Goal: Transaction & Acquisition: Purchase product/service

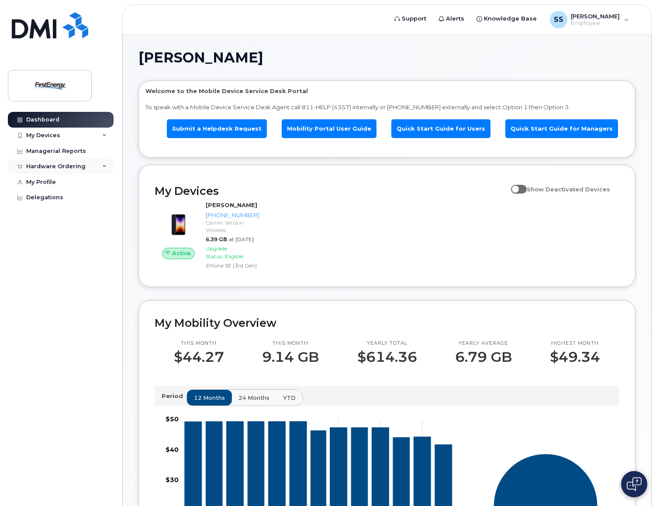
click at [105, 165] on icon at bounding box center [104, 166] width 4 height 4
click at [53, 198] on div "New Order" at bounding box center [46, 199] width 33 height 8
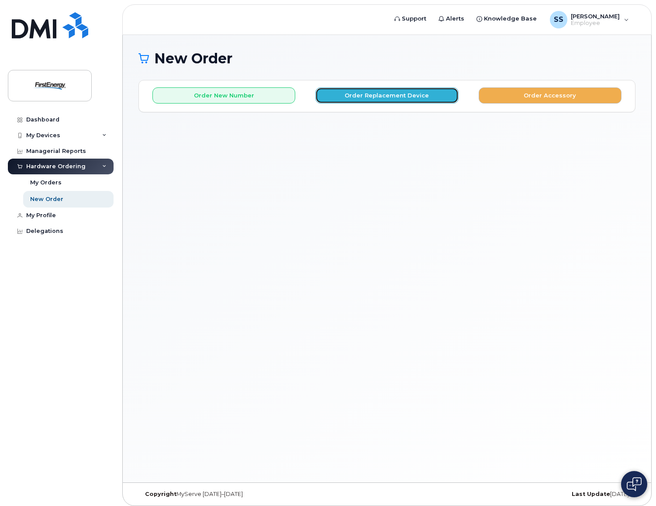
click at [424, 94] on button "Order Replacement Device" at bounding box center [387, 95] width 143 height 16
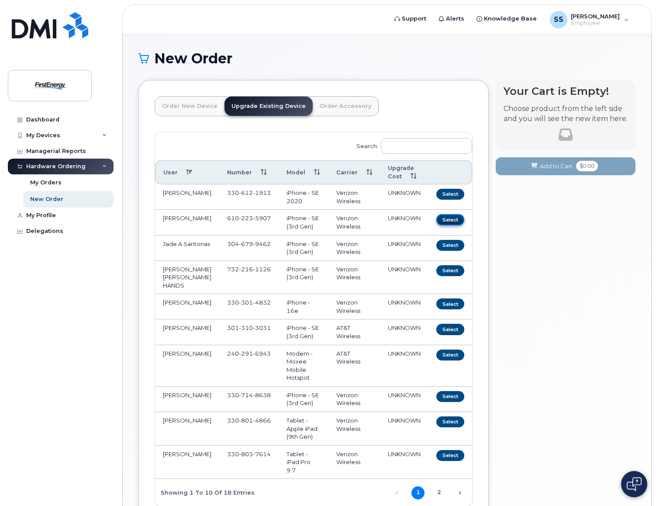
click at [448, 222] on button "Select" at bounding box center [451, 219] width 28 height 11
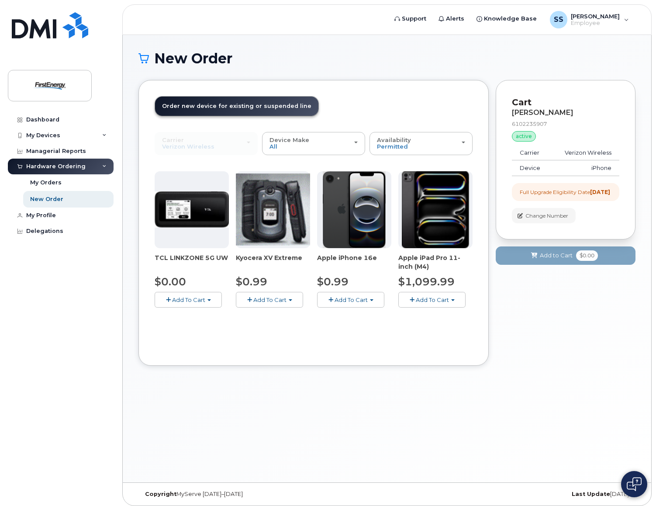
click at [349, 299] on span "Add To Cart" at bounding box center [351, 299] width 33 height 7
click at [336, 299] on span "Add To Cart" at bounding box center [351, 299] width 33 height 7
click at [330, 299] on span "button" at bounding box center [331, 300] width 5 height 6
click at [366, 299] on span "Add To Cart" at bounding box center [351, 299] width 33 height 7
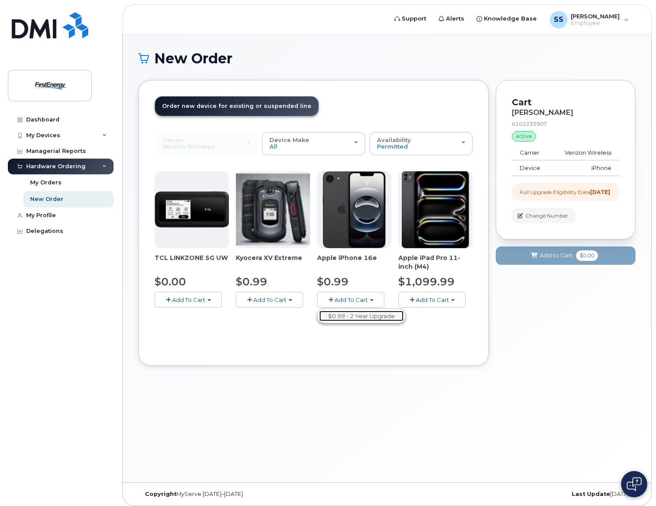
click at [358, 315] on link "$0.99 - 2 Year Upgrade" at bounding box center [361, 316] width 84 height 11
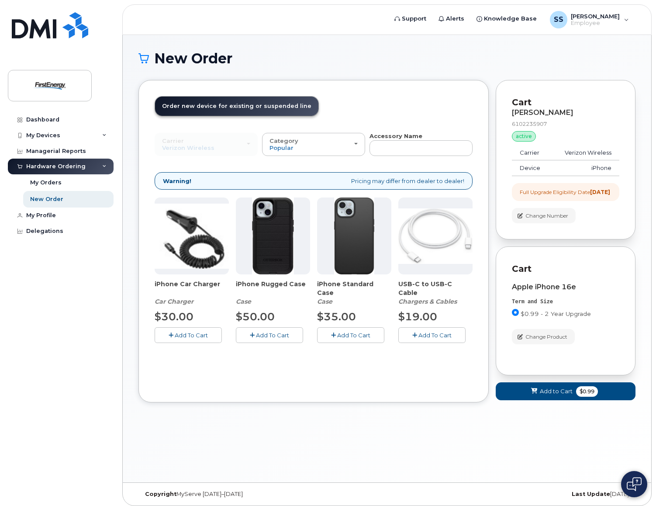
click at [442, 334] on span "Add To Cart" at bounding box center [435, 335] width 33 height 7
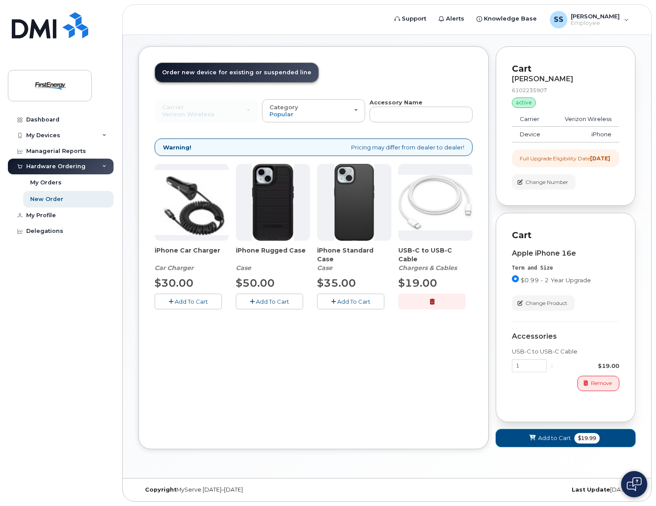
click at [544, 436] on span "Add to Cart" at bounding box center [554, 438] width 33 height 8
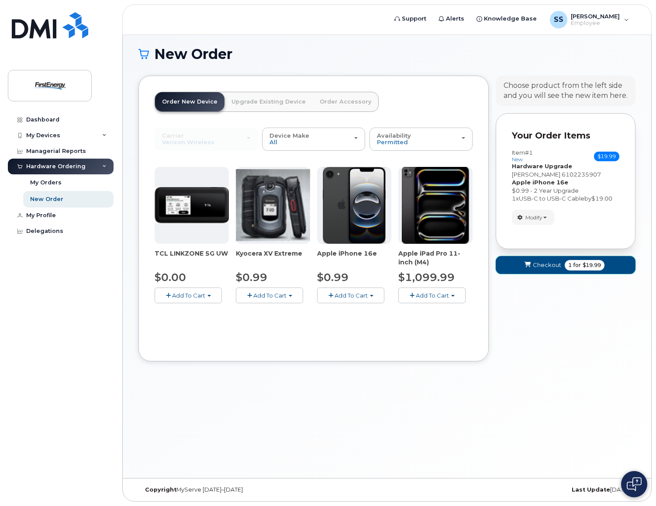
click at [550, 263] on span "Checkout" at bounding box center [547, 265] width 28 height 8
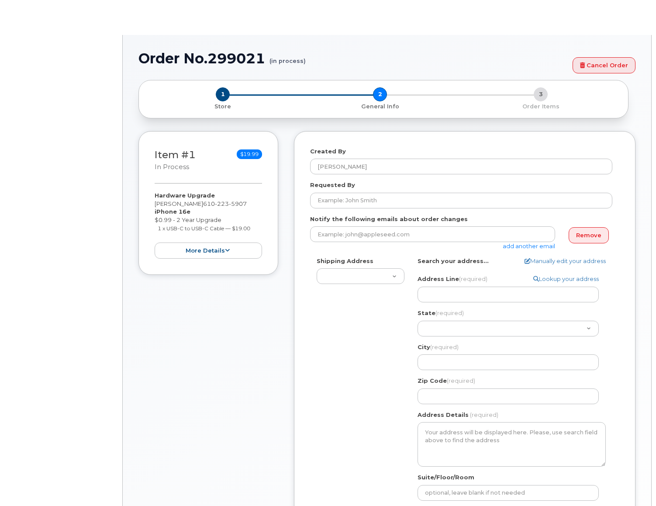
select select
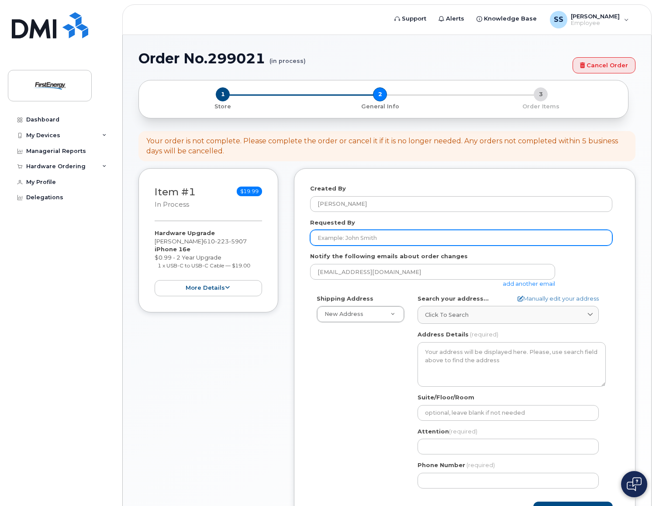
click at [422, 242] on input "Requested By" at bounding box center [461, 238] width 302 height 16
type input "Sherry"
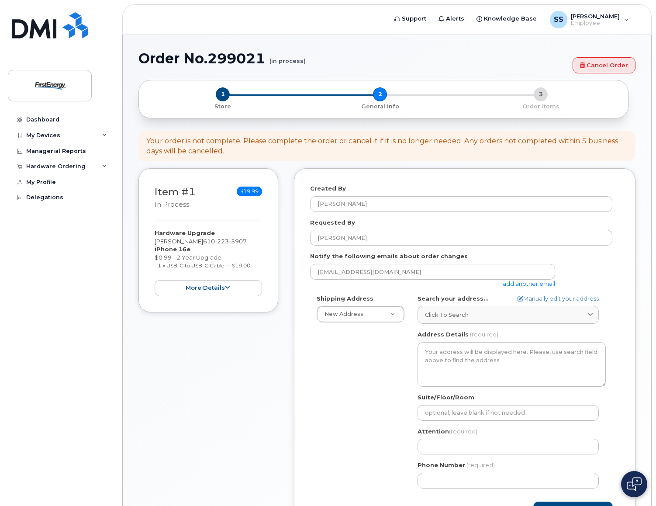
click at [381, 355] on div "Shipping Address New Address New Address AB Search your address... Manually edi…" at bounding box center [461, 395] width 302 height 201
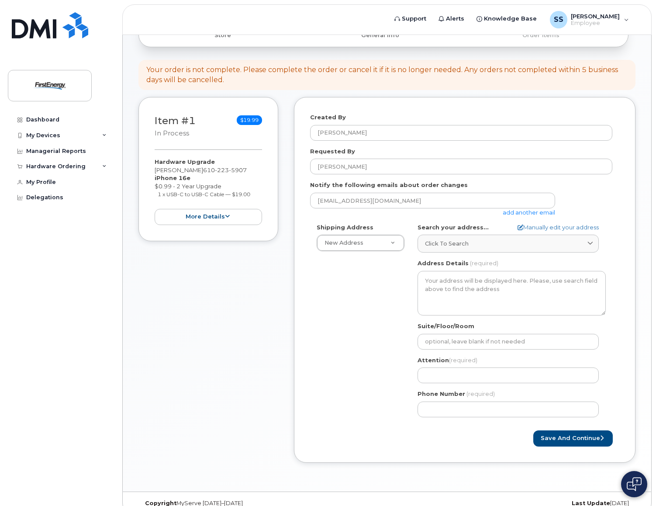
scroll to position [85, 0]
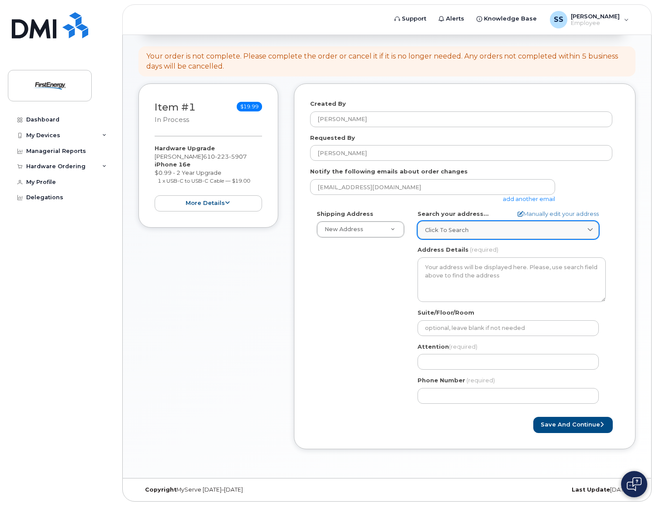
click at [552, 231] on div "Click to search" at bounding box center [508, 230] width 167 height 8
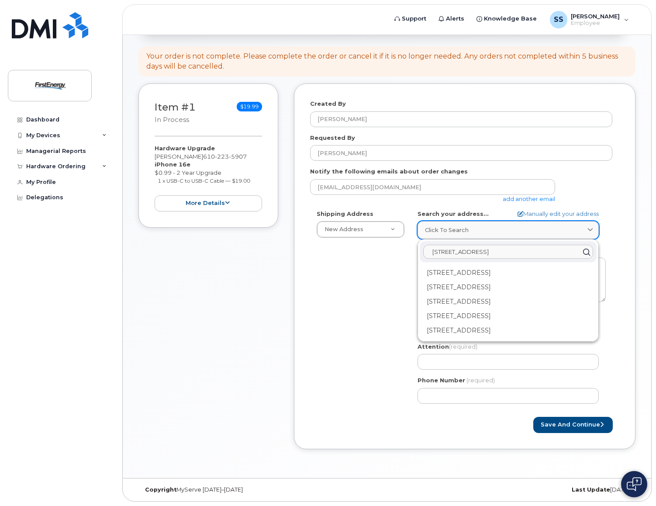
click at [534, 417] on button "Save and Continue" at bounding box center [574, 425] width 80 height 16
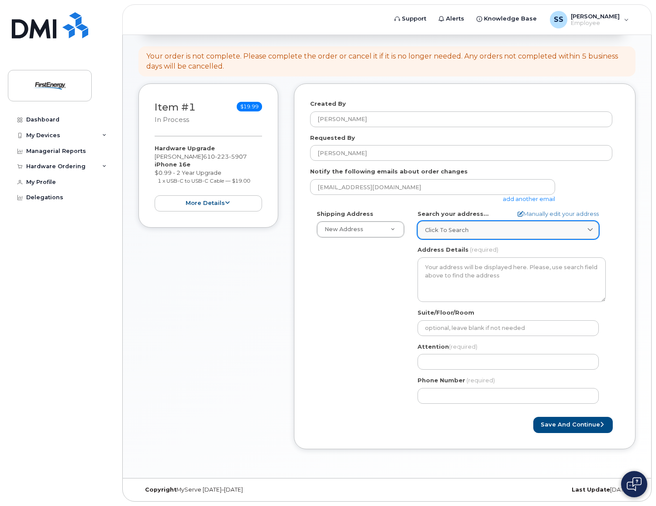
click at [462, 228] on span "Click to search" at bounding box center [447, 230] width 44 height 8
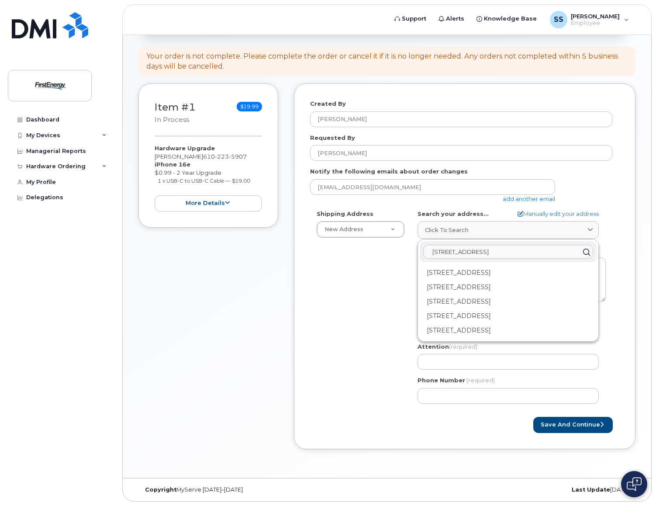
click at [516, 254] on input "1341 White Pond Drive Akron OH 44320" at bounding box center [509, 252] width 170 height 14
type input "1341 White Pond Drive Akron OH 44320"
drag, startPoint x: 552, startPoint y: 253, endPoint x: 444, endPoint y: 250, distance: 108.5
drag, startPoint x: 430, startPoint y: 250, endPoint x: 562, endPoint y: 254, distance: 132.5
click at [562, 254] on input "1341 White Pond Drive Akron OH 44320" at bounding box center [509, 252] width 170 height 14
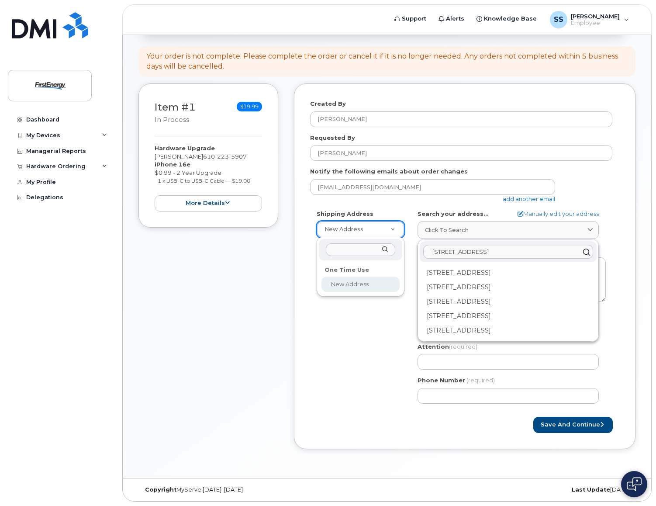
click at [369, 252] on input "text" at bounding box center [360, 249] width 69 height 13
paste input "1341 White Pond Drive Akron OH 44320"
type input "1341 White Pond Drive Akron OH 44320"
click at [344, 314] on div "Shipping Address New Address New Address AB Search your address... Manually edi…" at bounding box center [461, 310] width 302 height 201
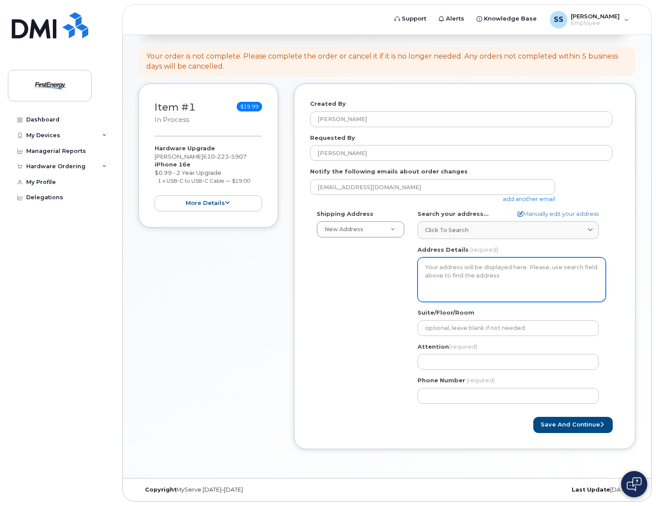
click at [537, 271] on textarea "Address Details" at bounding box center [512, 279] width 188 height 45
click at [502, 266] on textarea "Address Details" at bounding box center [512, 279] width 188 height 45
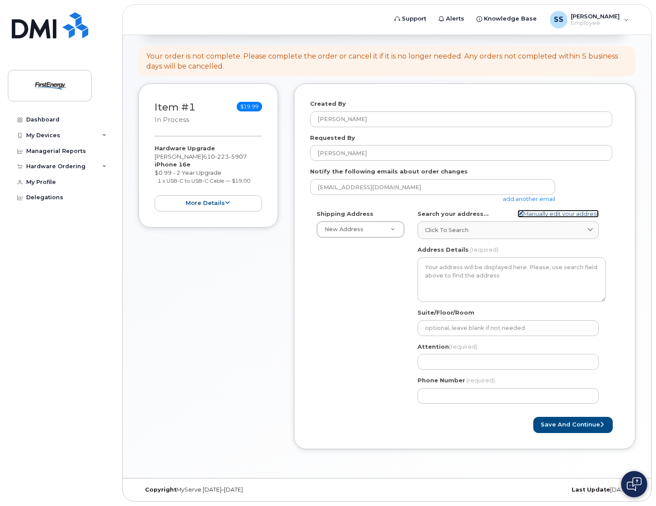
click at [552, 214] on link "Manually edit your address" at bounding box center [558, 214] width 81 height 8
select select
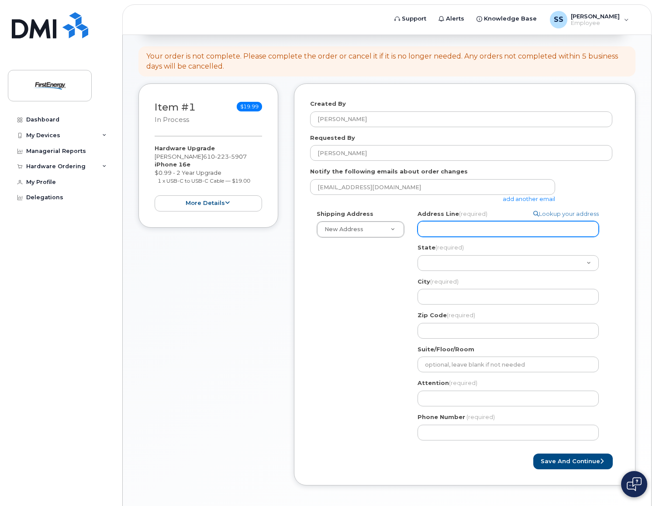
click at [474, 225] on input "Address Line (required)" at bounding box center [508, 229] width 181 height 16
select select
type input "1"
select select
type input "13"
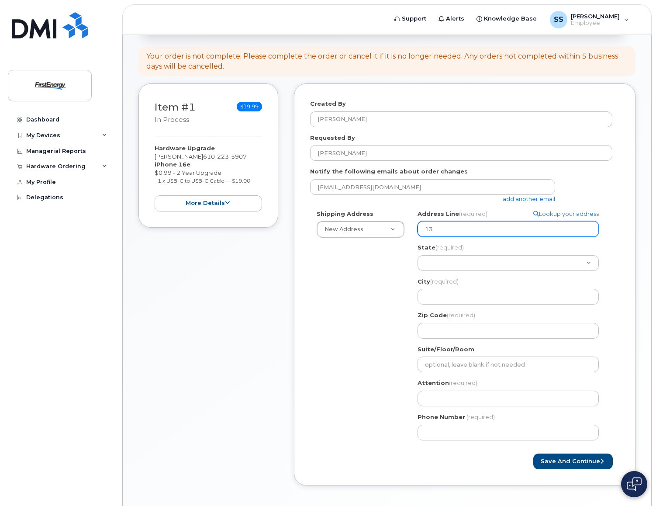
select select
type input "134"
select select
type input "1341"
select select
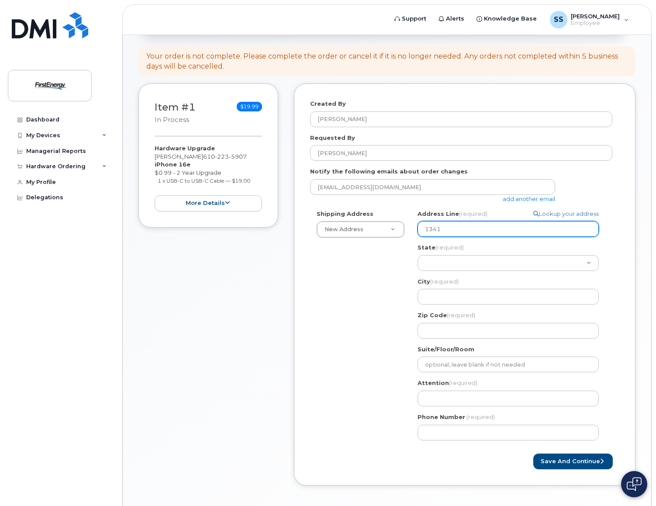
type input "1341 W"
select select
type input "1341 Wh"
select select
type input "1341 Whi"
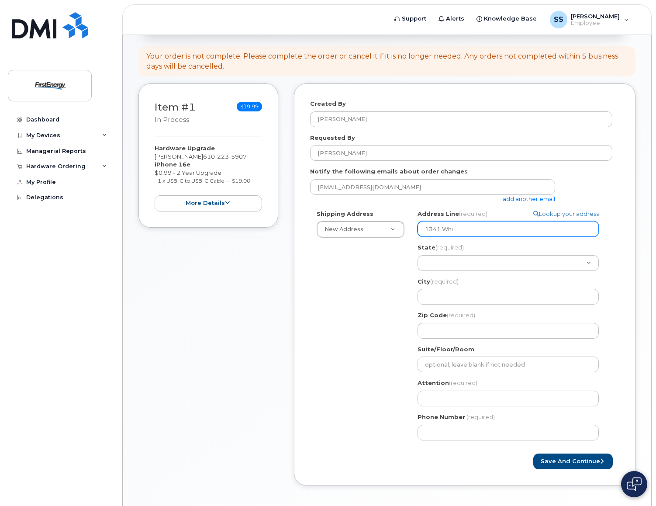
select select
type input "1341 Whit"
select select
type input "1341 White"
select select
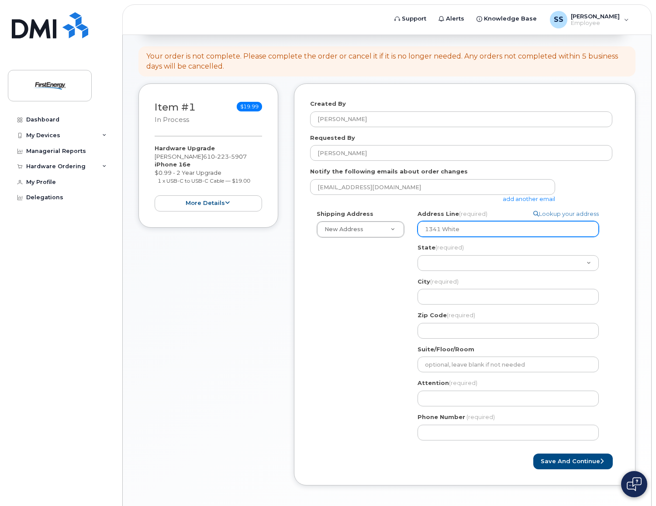
type input "1341 White P"
select select
type input "1341 White Po"
select select
type input "1341 White Pon"
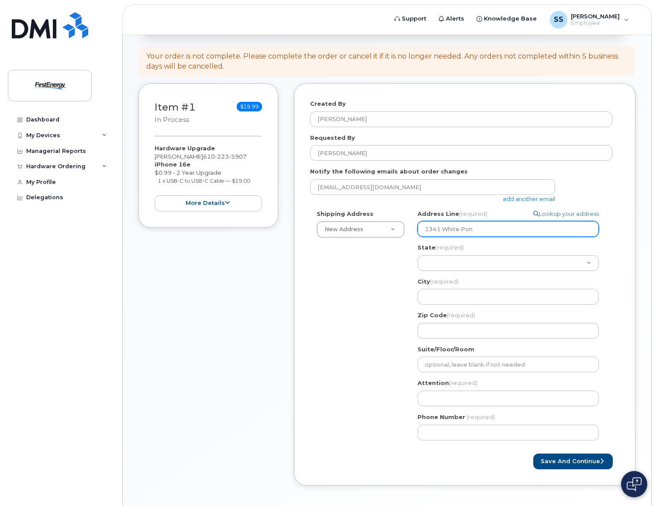
select select
type input "1341 White Pond"
select select
type input "1341 White Pond D"
select select
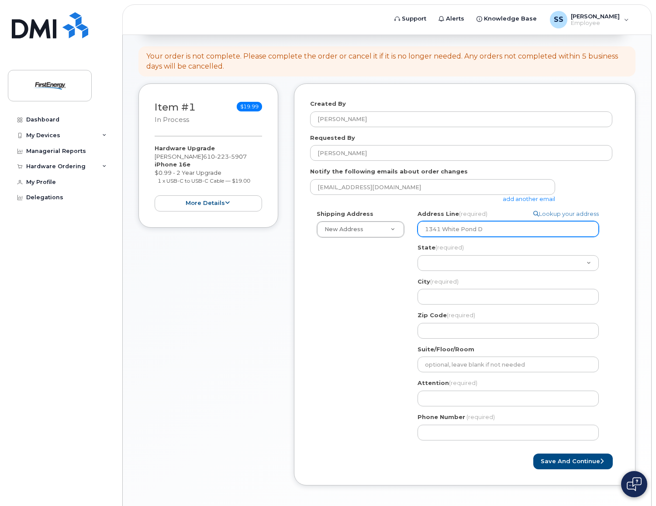
type input "1341 White Pond Dr"
select select
type input "1341 White Pond Dri"
select select
type input "1341 White Pond Dr"
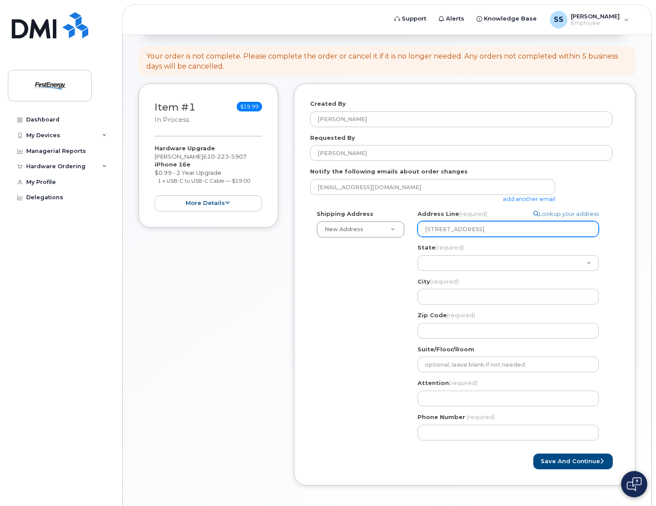
select select
type input "1341 White Pond D"
select select
type input "1341 White Pond"
select select
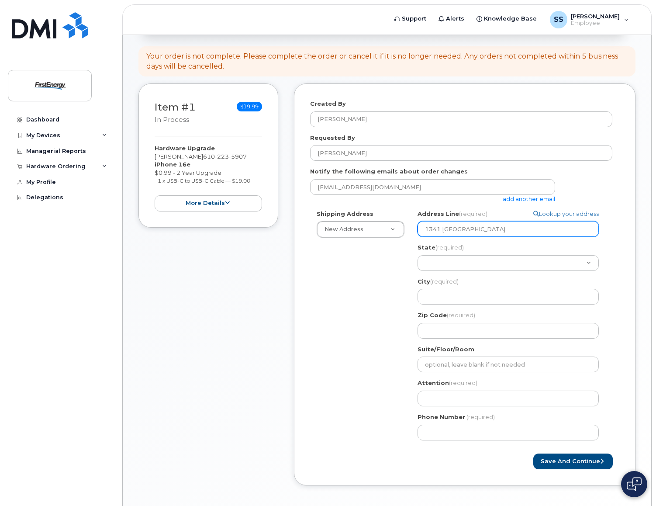
type input "1341 White Pon"
select select
type input "1341 White Po"
select select
type input "1341 White P"
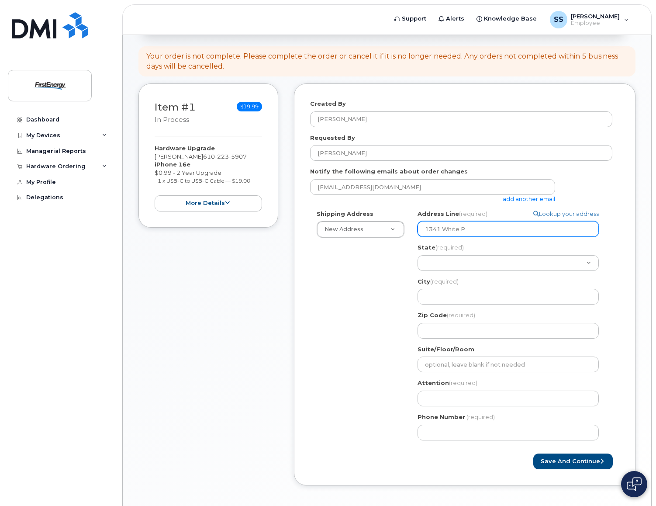
select select
type input "1341 White"
select select
type input "1341 Whit"
select select
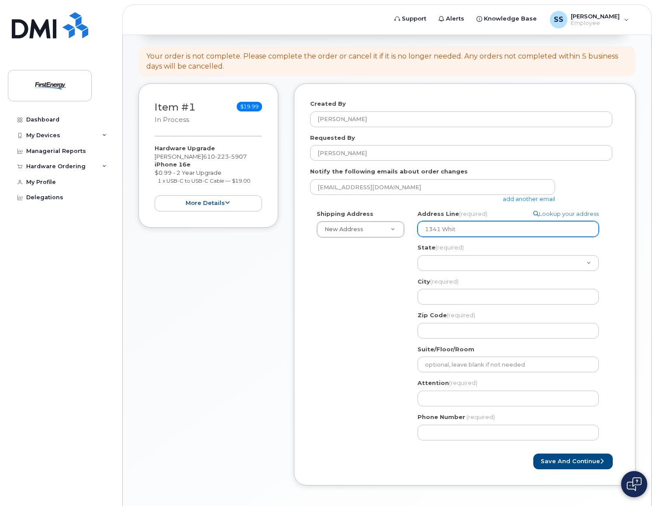
type input "1341 Whi"
select select
type input "1341 Wh"
select select
type input "1341 W"
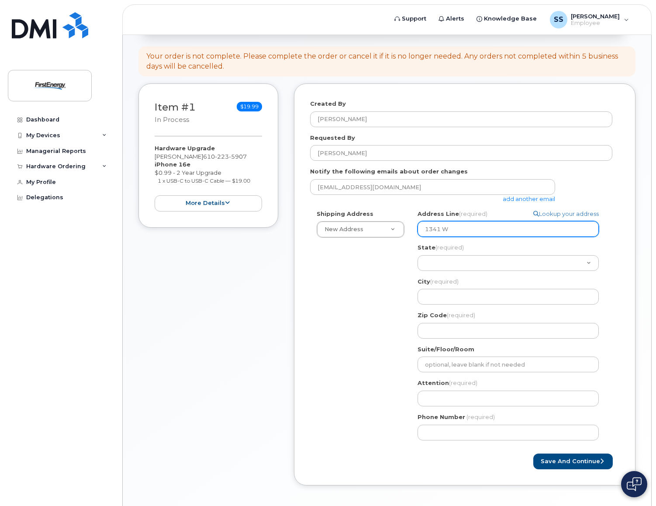
select select
type input "1341"
select select
type input "134"
select select
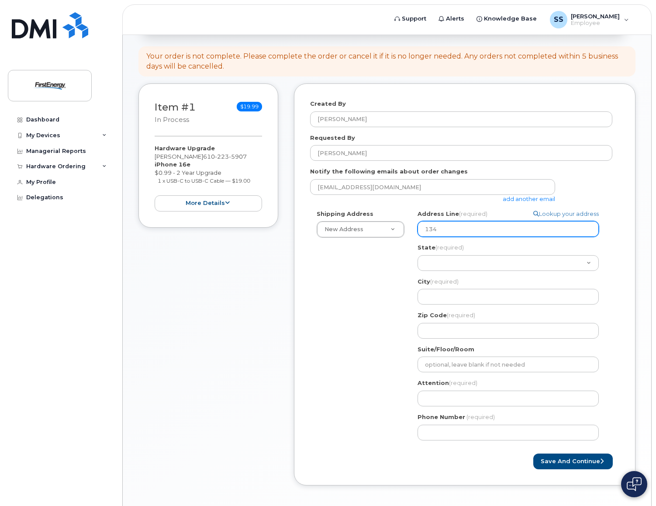
type input "13"
select select
type input "1"
select select
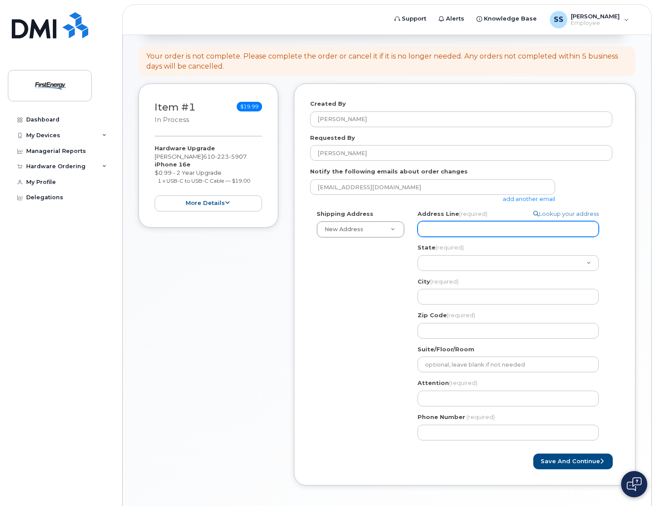
type input "3"
select select
type input "34"
select select
type input "341"
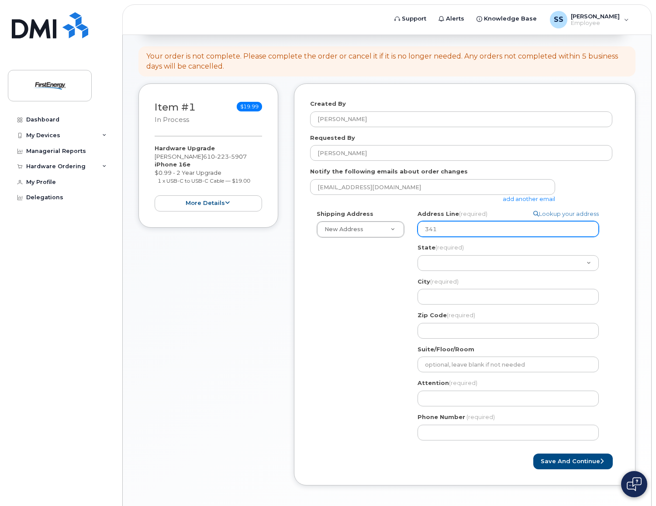
select select
type input "341 W"
select select
type input "341 Wh"
select select
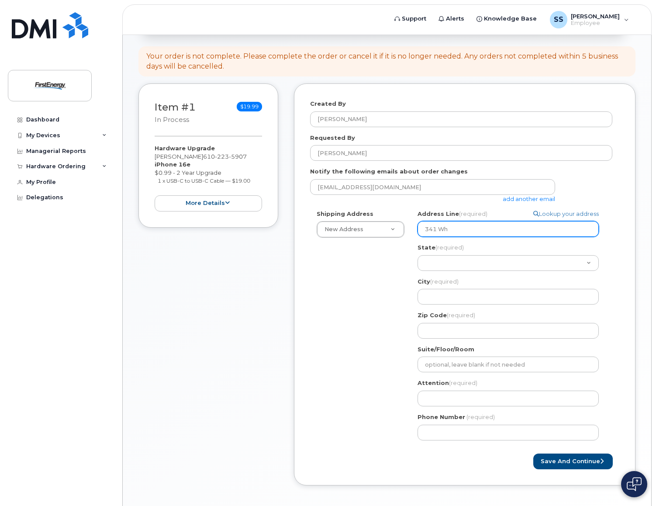
type input "341 Whi"
select select
type input "341 Whit"
select select
type input "341 White"
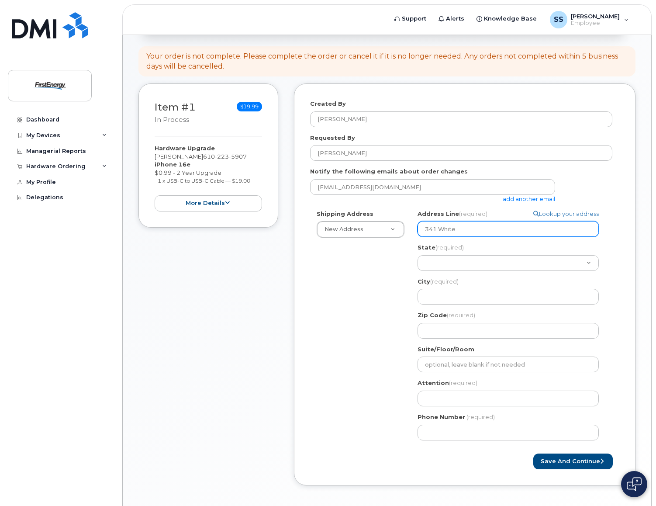
select select
type input "341 White P"
select select
type input "341 White Po"
select select
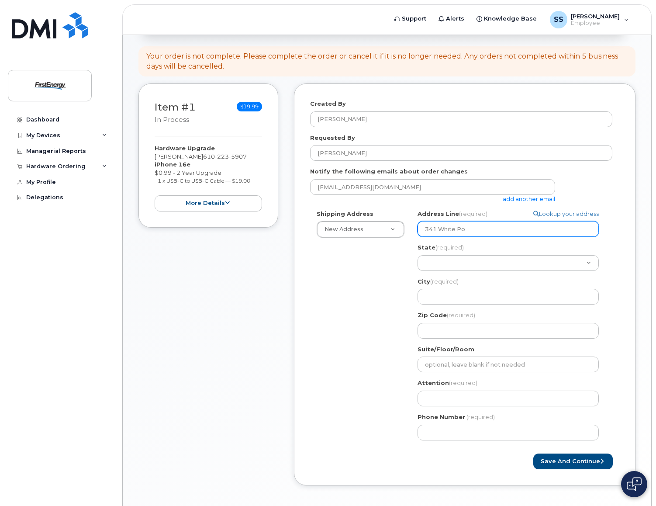
type input "341 White Pon"
select select
type input "341 White Pond"
select select
type input "341 White Pond D"
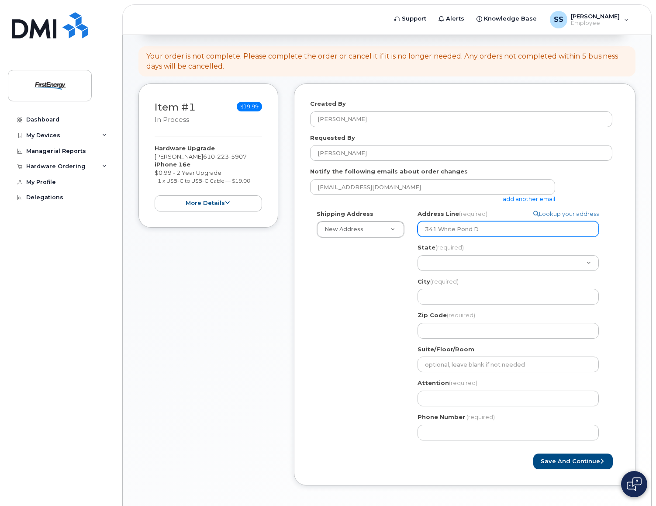
select select
type input "341 White Pond Dr"
select select
type input "341 White Pond Dri"
select select
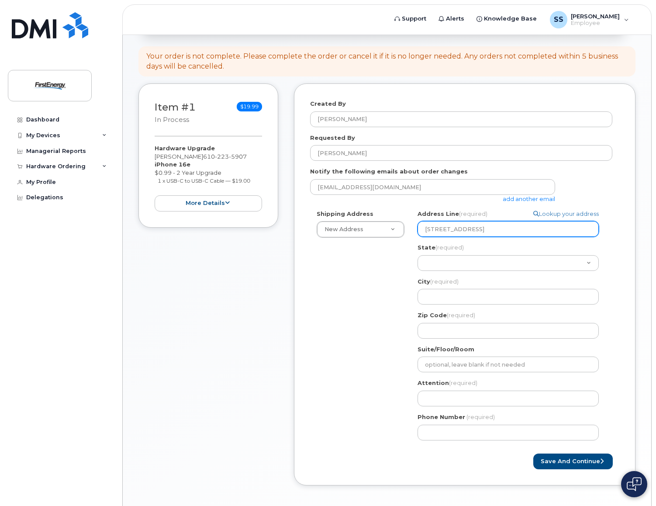
type input "341 White Pond Driv"
select select
type input "[STREET_ADDRESS]"
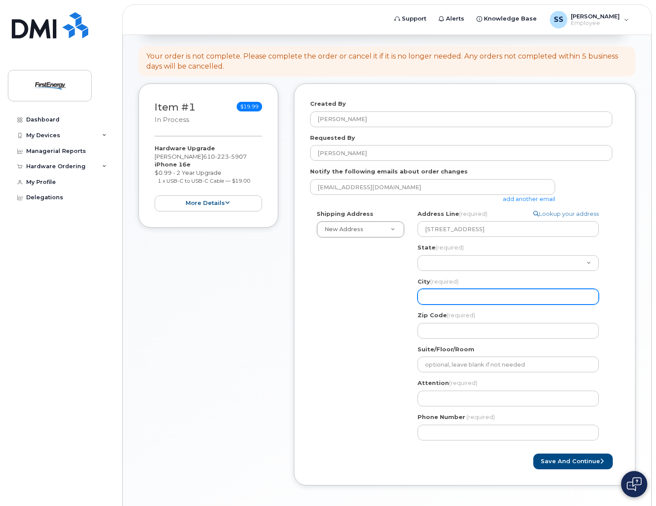
click at [528, 294] on input "City (required)" at bounding box center [508, 297] width 181 height 16
select select
type input "A"
select select
type input "Ak"
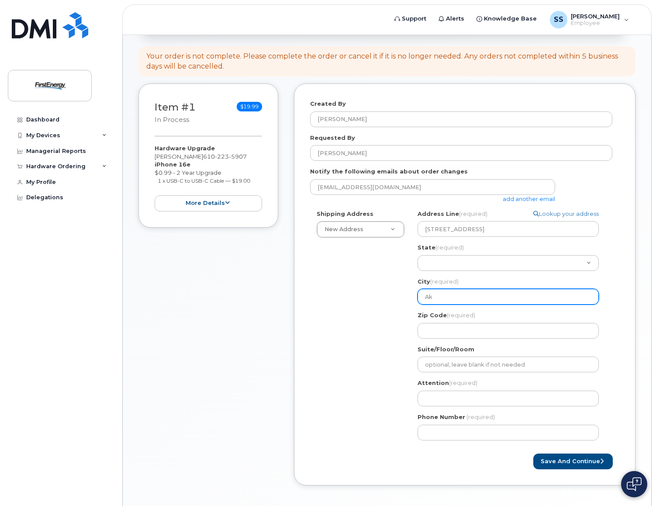
select select
type input "Akr"
select select
type input "Akro"
select select
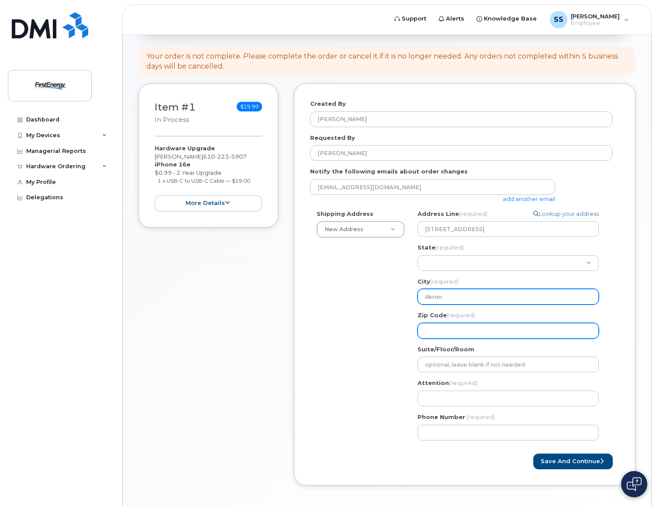
type input "Akron"
click at [508, 333] on input "Zip Code (required)" at bounding box center [508, 331] width 181 height 16
select select
type input "4"
select select
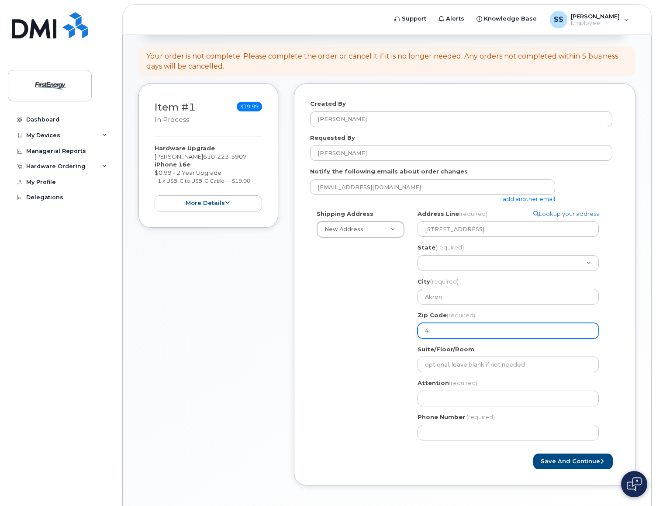
type input "44"
select select
type input "443"
select select
type input "4432"
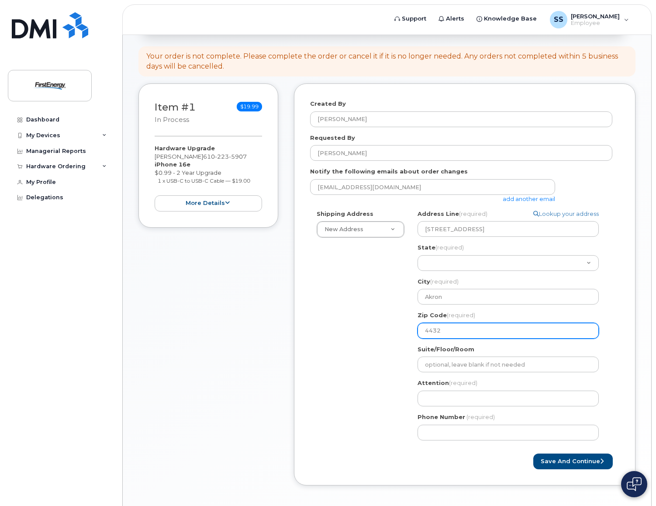
select select
type input "44320"
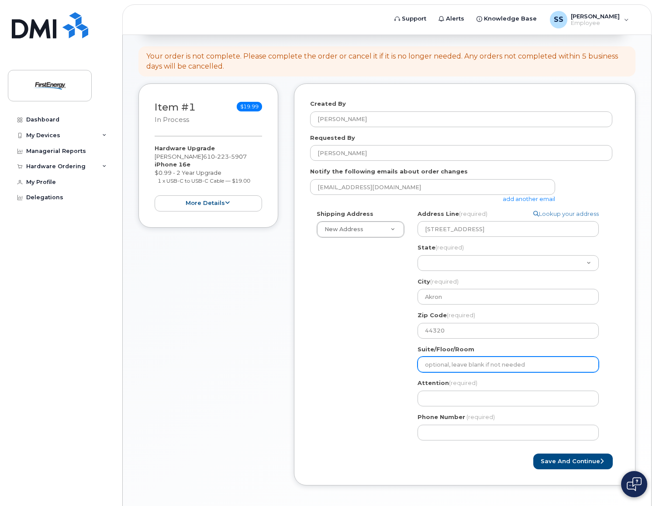
click at [483, 366] on input "Suite/Floor/Room" at bounding box center [508, 365] width 181 height 16
select select
type input "B"
select select
type input "B-"
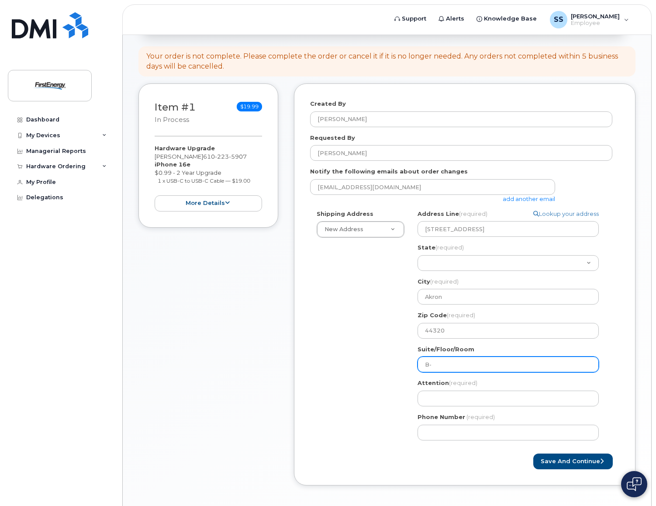
select select
type input "B-3"
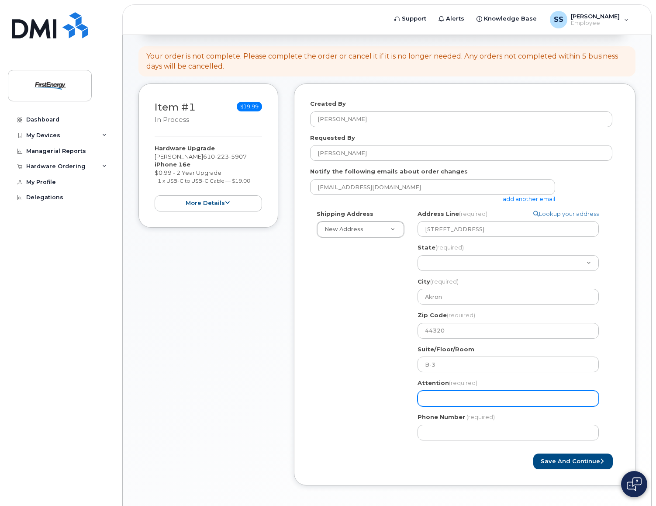
click at [473, 392] on input "Attention (required)" at bounding box center [508, 399] width 181 height 16
select select
type input "S"
select select
type input "Sh"
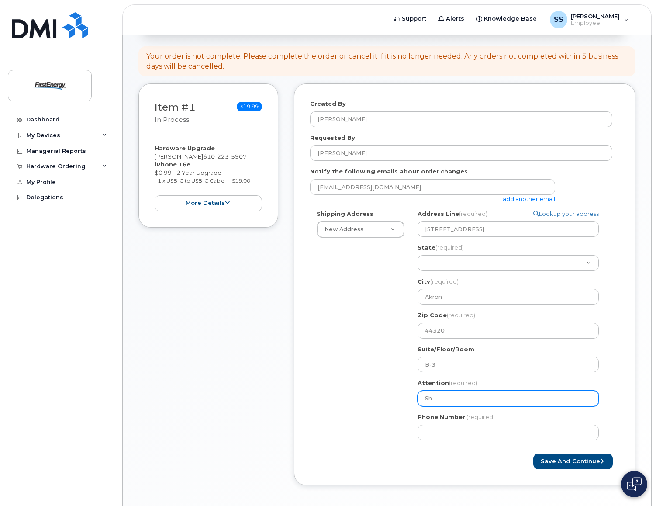
select select
type input "She"
select select
type input "Sher"
select select
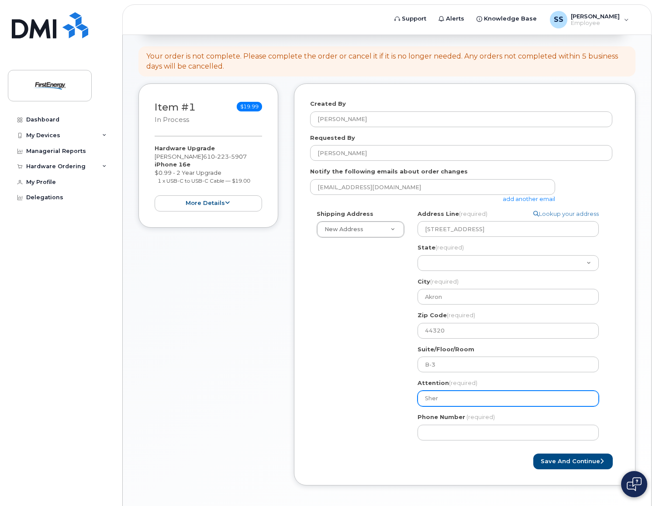
type input "Sherr"
select select
type input "Sherry"
select select
type input "Sherry S"
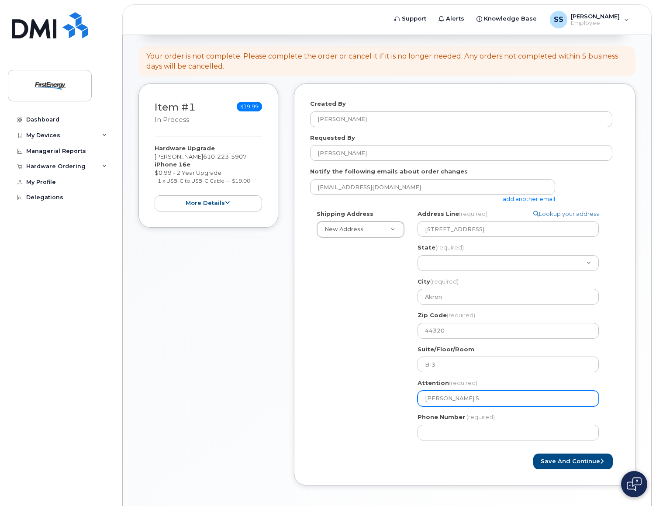
select select
type input "Sherry Sc"
select select
type input "Sherry Sch"
select select
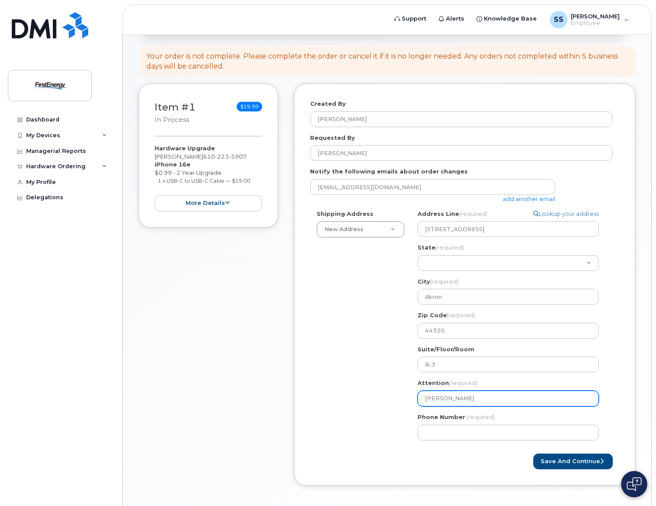
type input "Sherry Sche"
select select
type input "Sherry Schee"
select select
type input "Sherry Scheel"
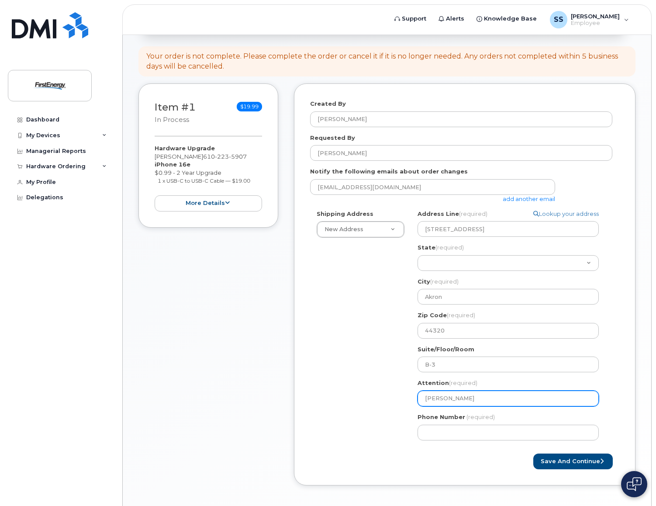
select select
type input "Sherry Scheele"
select select
type input "Sherry Scheeler"
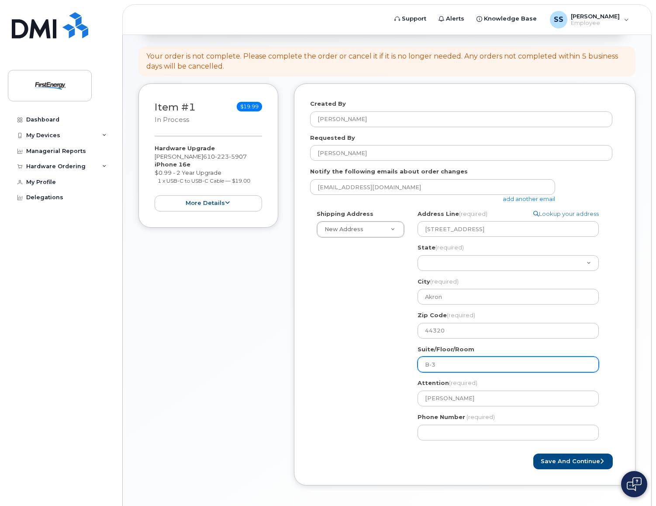
click at [454, 365] on input "B-3" at bounding box center [508, 365] width 181 height 16
type input "B-3"
select select
type input "B-3 )"
select select
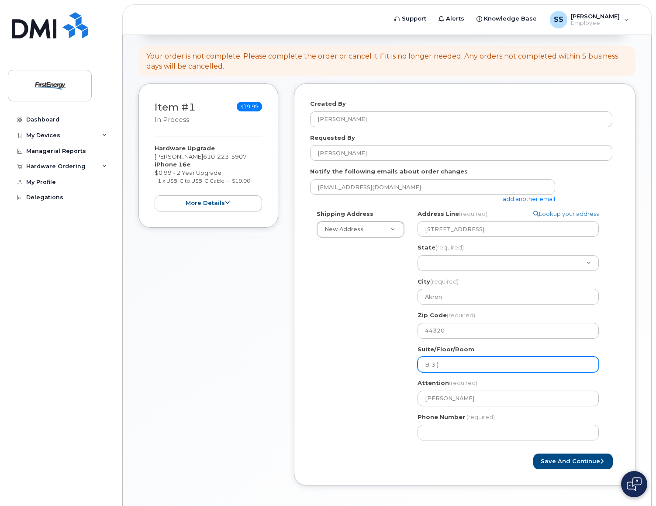
type input "B-3 )f"
select select
type input "B-3 )ff"
select select
type input "B-3 )ffi"
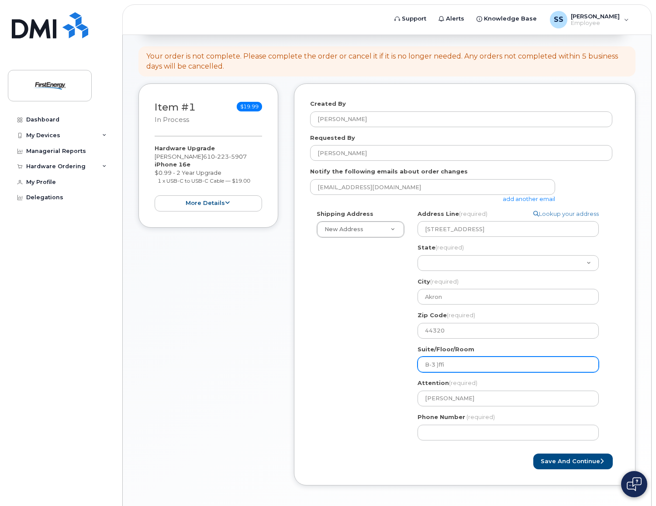
select select
type input "B-3 )ffic"
select select
type input "B-3 )ffi"
select select
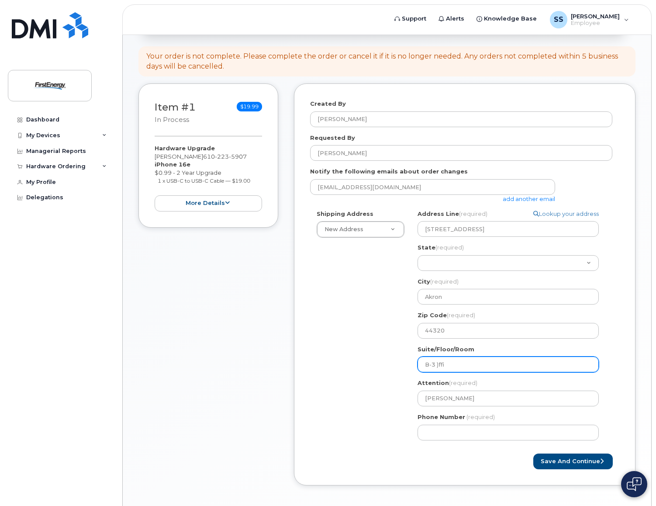
type input "B-3 )ff"
select select
type input "B-3 )f"
select select
type input "B-3 )"
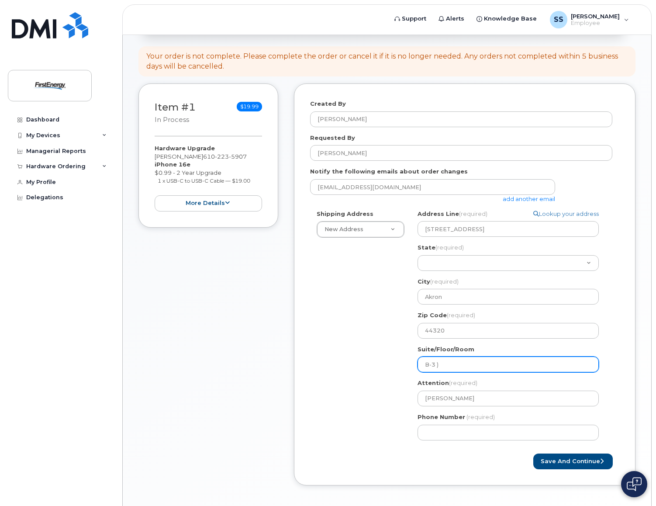
select select
type input "B-3"
select select
type input "B-3 O"
select select
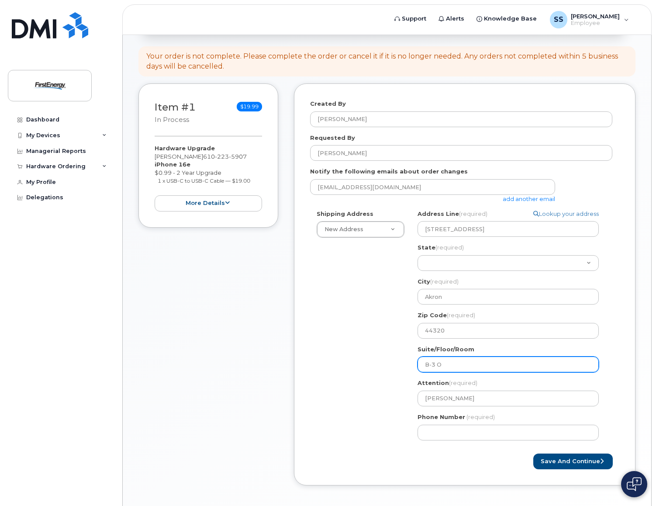
type input "B-3 Of"
select select
type input "B-3 Off"
select select
type input "B-3 Offi"
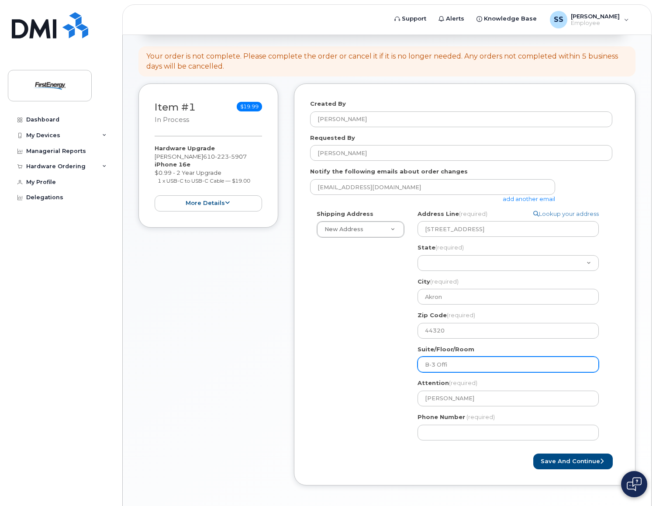
select select
type input "B-3 Offic"
select select
type input "B-3 Office"
select select
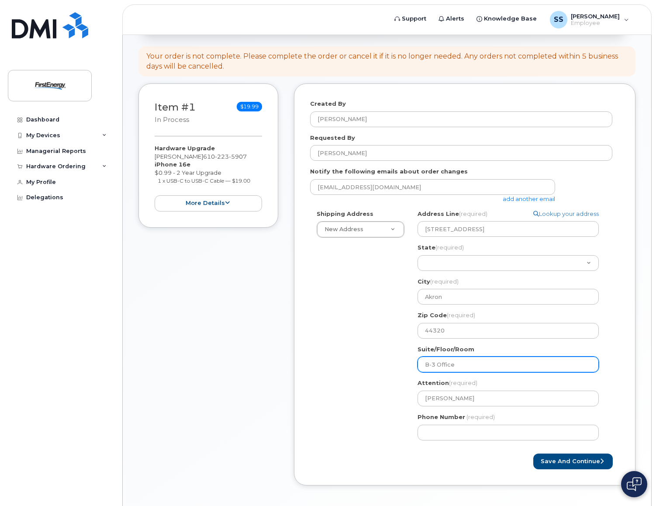
type input "B-3 Office 3"
select select
type input "B-3 Office 31"
select select
type input "B-3 Office 319"
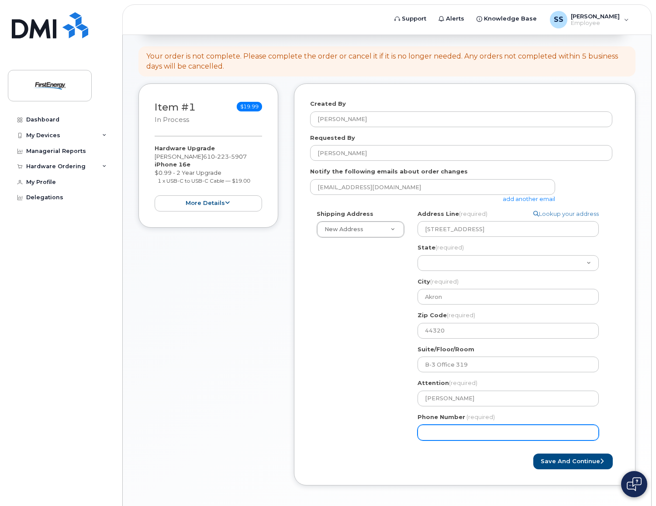
click at [494, 431] on input "Phone Number" at bounding box center [508, 433] width 181 height 16
type input "610"
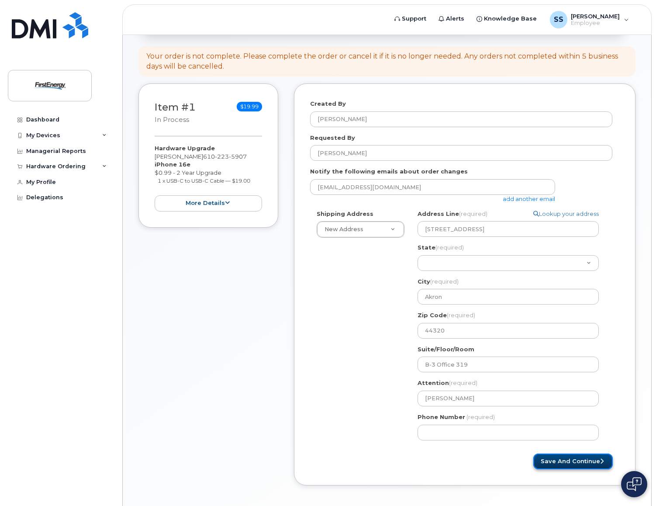
click at [560, 460] on button "Save and Continue" at bounding box center [574, 462] width 80 height 16
click at [434, 258] on select "Alabama Alaska American Samoa Arizona Arkansas California Colorado Connecticut …" at bounding box center [508, 263] width 181 height 16
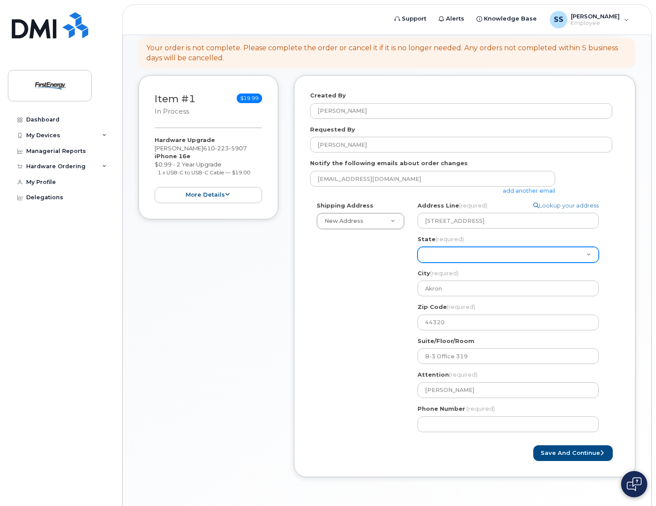
scroll to position [121, 0]
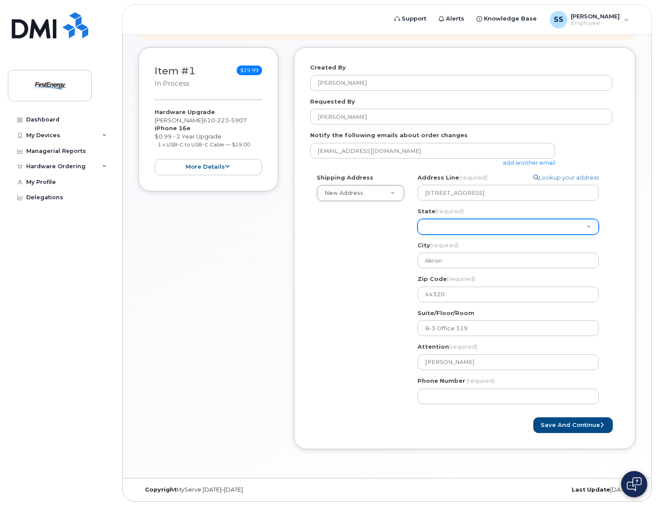
click at [594, 228] on select "Alabama Alaska American Samoa Arizona Arkansas California Colorado Connecticut …" at bounding box center [508, 227] width 181 height 16
select select "OH"
click at [418, 219] on select "Alabama Alaska American Samoa Arizona Arkansas California Colorado Connecticut …" at bounding box center [508, 227] width 181 height 16
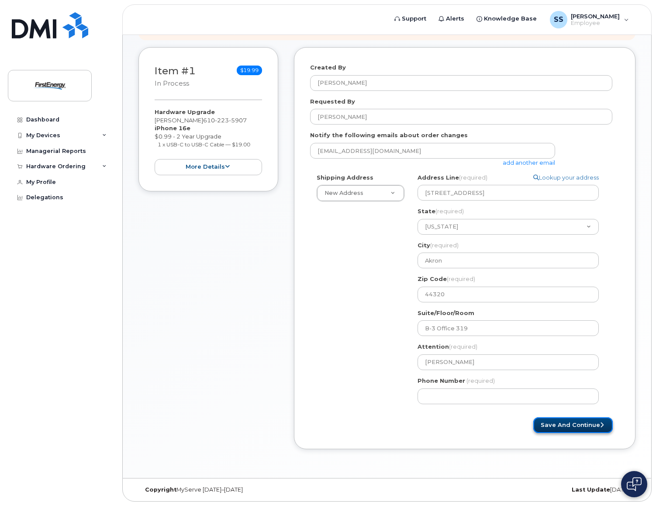
click at [556, 426] on button "Save and Continue" at bounding box center [574, 425] width 80 height 16
click at [481, 396] on input "Phone Number" at bounding box center [508, 397] width 181 height 16
drag, startPoint x: 481, startPoint y: 396, endPoint x: 400, endPoint y: 394, distance: 80.4
click at [400, 394] on div "Shipping Address New Address New Address OH Akron Search your address... Manual…" at bounding box center [461, 292] width 302 height 237
click at [569, 424] on button "Save and Continue" at bounding box center [574, 425] width 80 height 16
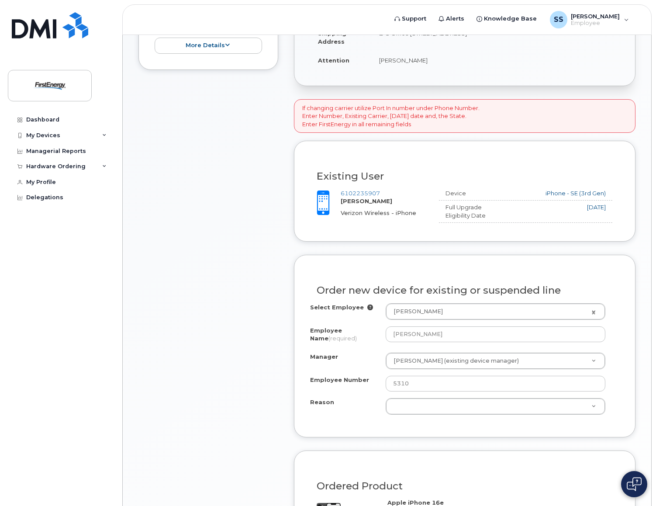
scroll to position [262, 0]
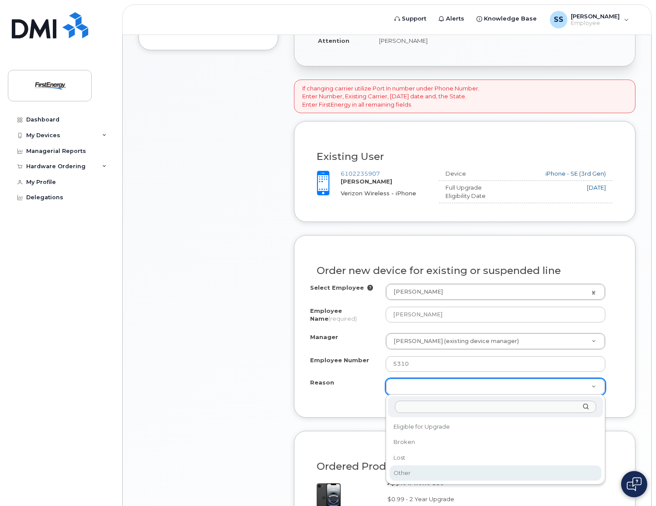
select select "other"
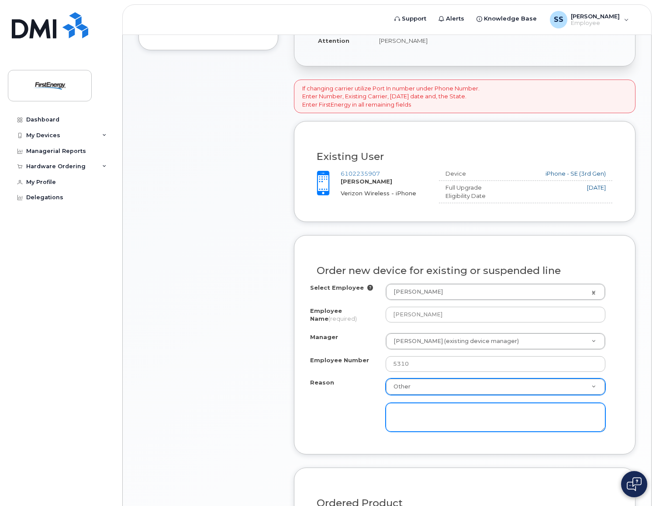
click at [420, 412] on textarea at bounding box center [496, 417] width 220 height 29
type textarea "Upgrade - phone not working"
click at [635, 412] on div "Order new device for existing or suspended line Select Employee Cheryl L Scheel…" at bounding box center [465, 344] width 342 height 219
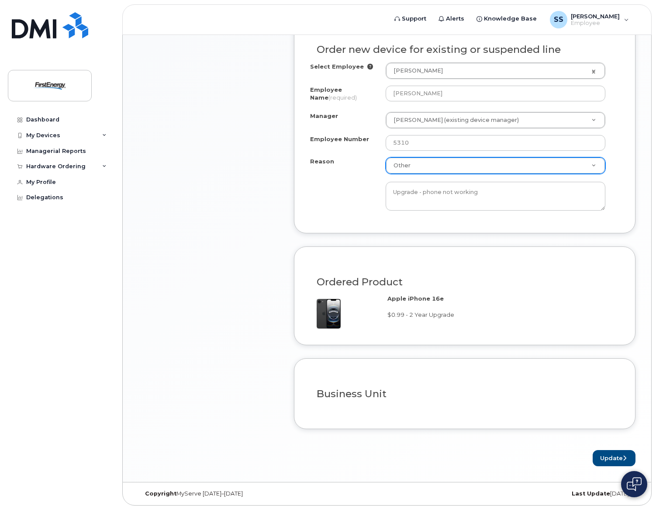
scroll to position [487, 0]
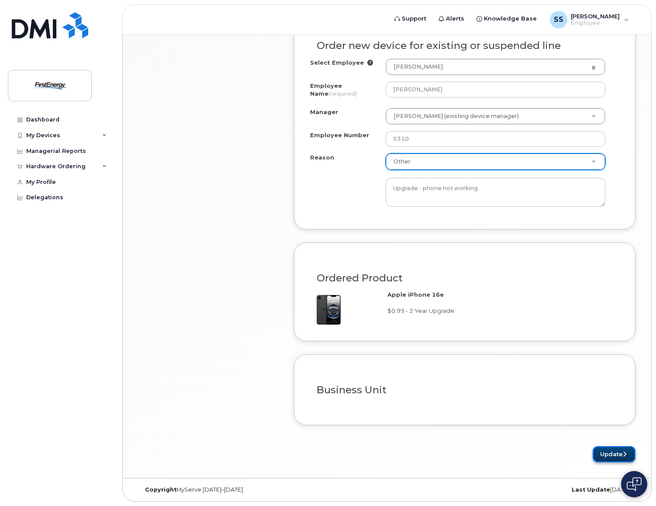
click at [605, 456] on button "Update" at bounding box center [614, 454] width 43 height 16
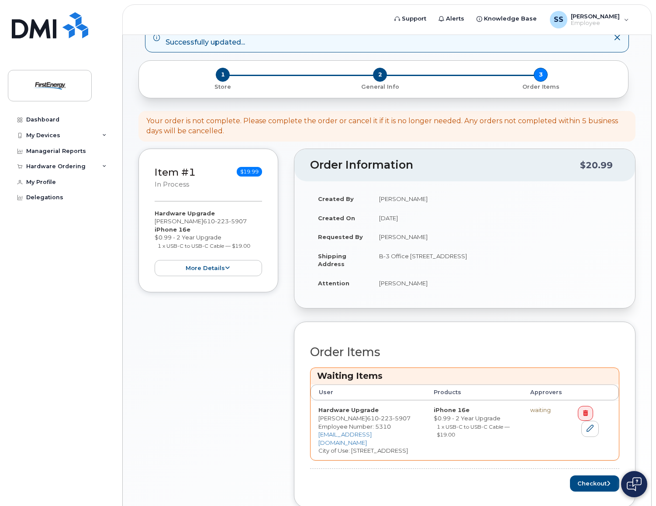
scroll to position [116, 0]
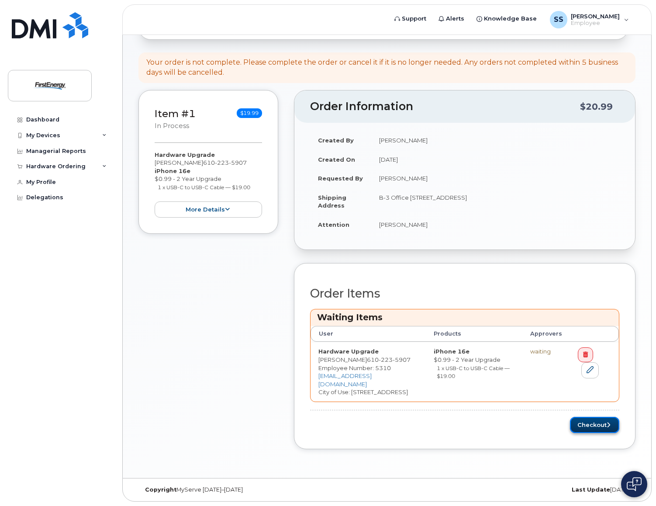
click at [597, 425] on button "Checkout" at bounding box center [594, 425] width 49 height 16
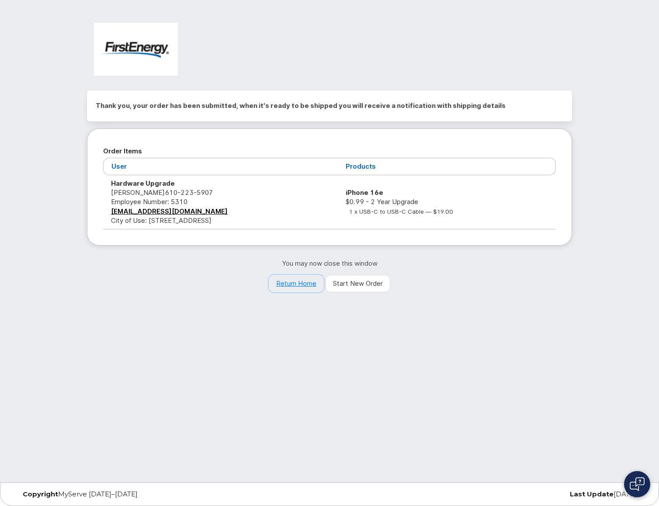
click at [288, 287] on link "Return Home" at bounding box center [296, 283] width 55 height 17
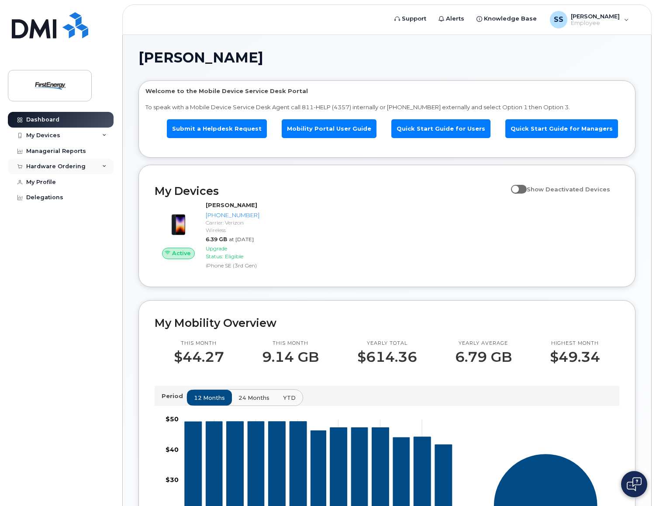
click at [62, 168] on div "Hardware Ordering" at bounding box center [55, 166] width 59 height 7
click at [48, 183] on div "My Orders" at bounding box center [45, 183] width 31 height 8
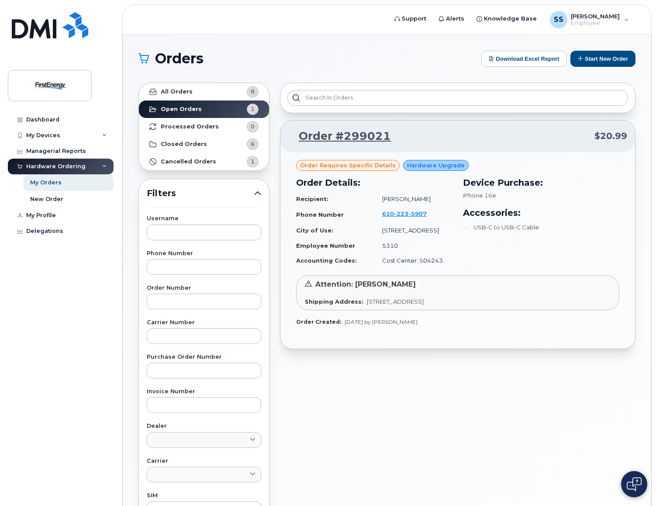
click at [361, 170] on div "Order requires Specific details" at bounding box center [348, 165] width 104 height 11
click at [80, 135] on div "My Devices" at bounding box center [61, 136] width 106 height 16
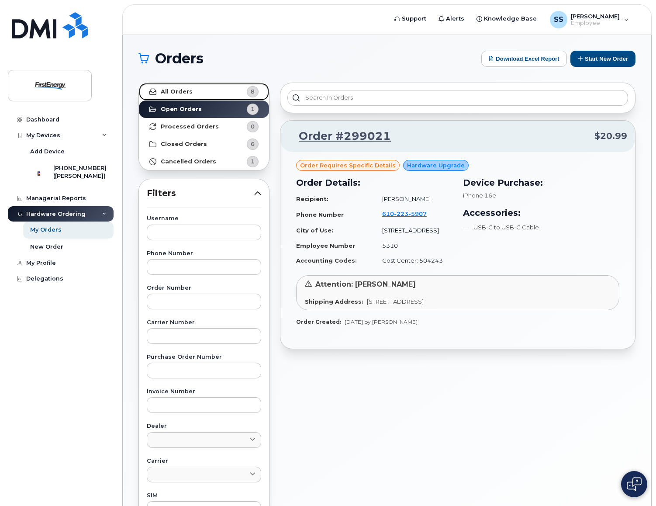
click at [207, 92] on link "All Orders 8" at bounding box center [204, 91] width 130 height 17
